Goal: Task Accomplishment & Management: Manage account settings

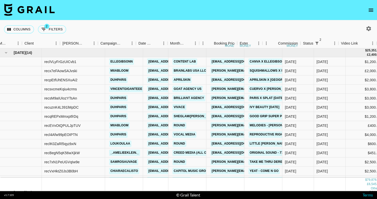
scroll to position [0, 146]
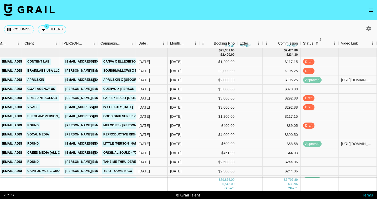
click at [371, 9] on icon "open drawer" at bounding box center [371, 10] width 6 height 6
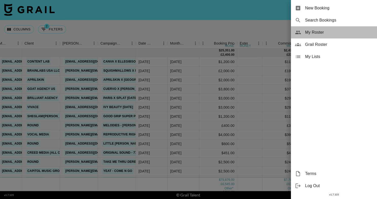
click at [300, 31] on icon at bounding box center [298, 32] width 6 height 6
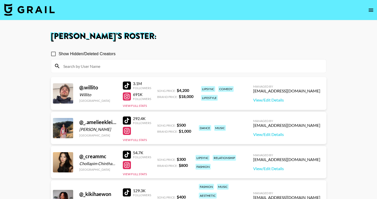
click at [148, 69] on input at bounding box center [191, 66] width 263 height 8
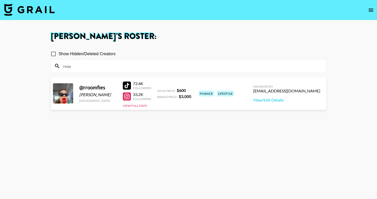
type input "rroo"
click at [0, 0] on section "Eve Hartney 's Roster: Show Hidden/Deleted Creators rroo @ rroomfies Jane Tsang…" at bounding box center [188, 117] width 377 height 235
click at [124, 85] on div at bounding box center [127, 85] width 8 height 8
click at [33, 13] on img at bounding box center [29, 10] width 51 height 12
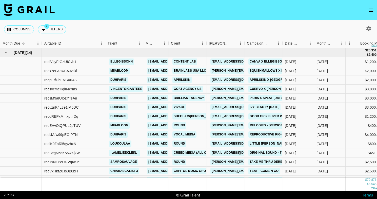
click at [372, 9] on icon "open drawer" at bounding box center [371, 10] width 6 height 6
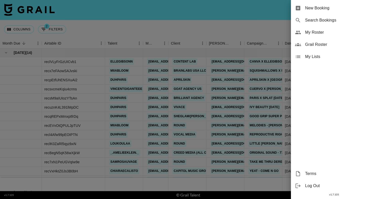
click at [325, 27] on div "My Roster" at bounding box center [334, 32] width 86 height 12
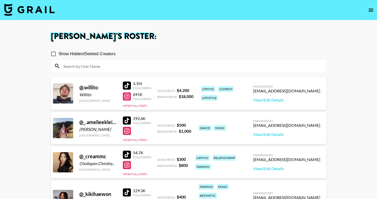
click at [205, 66] on input at bounding box center [191, 66] width 263 height 8
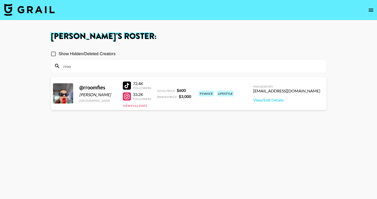
type input "rroo"
click at [0, 0] on section "Eve Hartney 's Roster: Show Hidden/Deleted Creators rroo @ rroomfies Jane Tsang…" at bounding box center [188, 117] width 377 height 235
click at [72, 67] on input "rroo" at bounding box center [191, 66] width 263 height 8
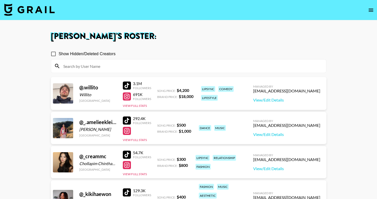
click at [34, 12] on img at bounding box center [29, 10] width 51 height 12
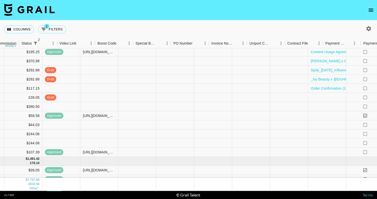
scroll to position [28, 508]
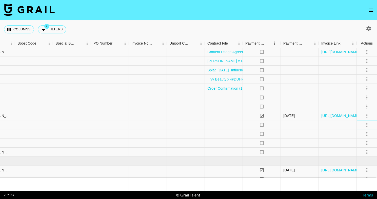
click at [364, 125] on icon "select merge strategy" at bounding box center [367, 125] width 6 height 6
click at [360, 144] on li "Decline" at bounding box center [360, 144] width 33 height 9
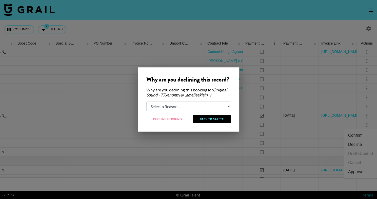
click at [194, 152] on div at bounding box center [188, 99] width 377 height 199
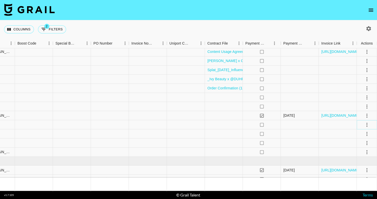
click at [368, 126] on icon "select merge strategy" at bounding box center [367, 124] width 6 height 6
click at [363, 134] on li "Confirm" at bounding box center [360, 135] width 33 height 9
click at [362, 153] on li "Draft Created" at bounding box center [360, 153] width 33 height 9
click at [293, 15] on nav at bounding box center [188, 10] width 377 height 20
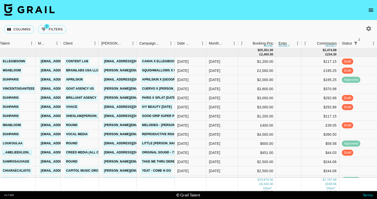
scroll to position [0, 108]
click at [369, 10] on icon "open drawer" at bounding box center [370, 10] width 5 height 3
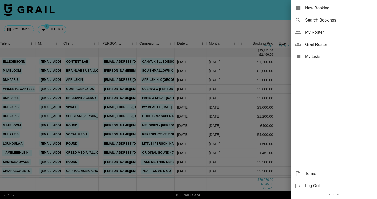
click at [323, 34] on span "My Roster" at bounding box center [339, 32] width 68 height 6
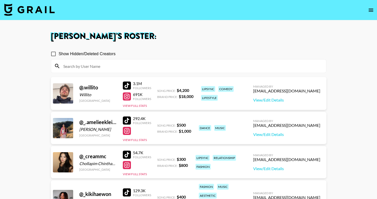
click at [146, 67] on input at bounding box center [191, 66] width 263 height 8
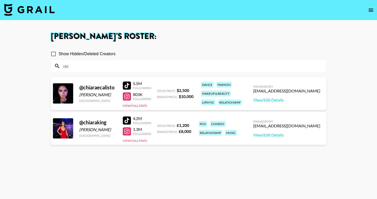
type input "chi"
click at [219, 38] on h1 "Eve Hartney 's Roster:" at bounding box center [188, 36] width 275 height 8
click at [92, 68] on input "chi" at bounding box center [191, 66] width 263 height 8
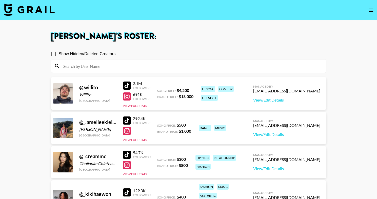
click at [8, 9] on img at bounding box center [29, 10] width 51 height 12
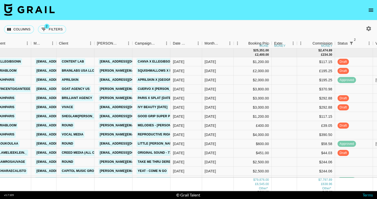
scroll to position [0, 113]
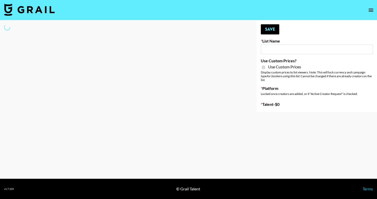
type input "[PERSON_NAME] Make-Up AI Assistant"
checkbox input "true"
select select "Brand"
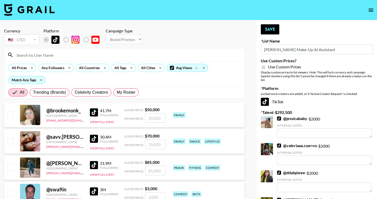
click at [74, 52] on input at bounding box center [127, 55] width 228 height 8
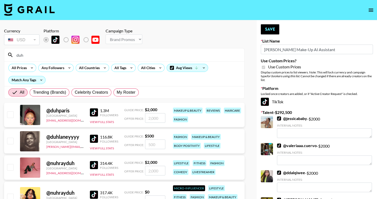
type input "duh"
click at [9, 111] on div at bounding box center [10, 115] width 8 height 9
click at [10, 113] on input "checkbox" at bounding box center [10, 114] width 6 height 6
checkbox input "true"
type input "2000"
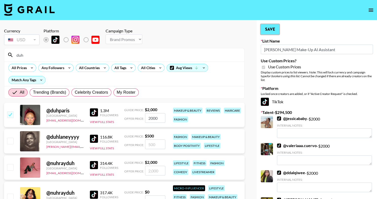
click at [275, 26] on button "Save" at bounding box center [270, 29] width 18 height 10
